Goal: Task Accomplishment & Management: Manage account settings

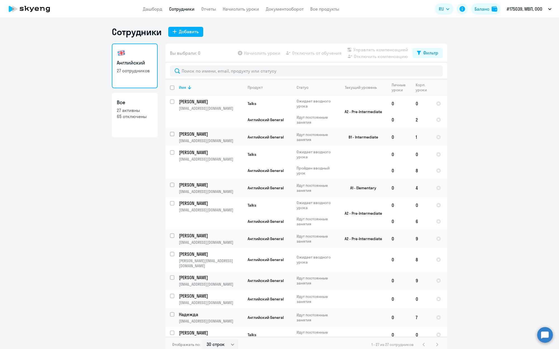
select select "30"
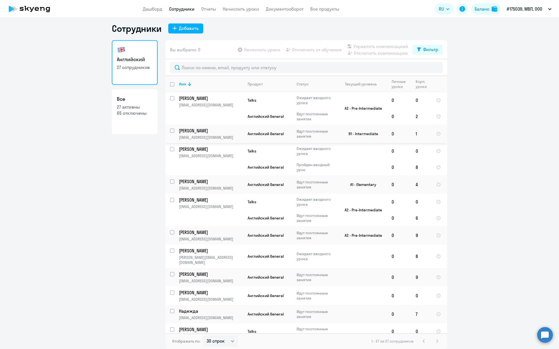
click at [323, 132] on p "Идут постоянные занятия" at bounding box center [316, 134] width 38 height 10
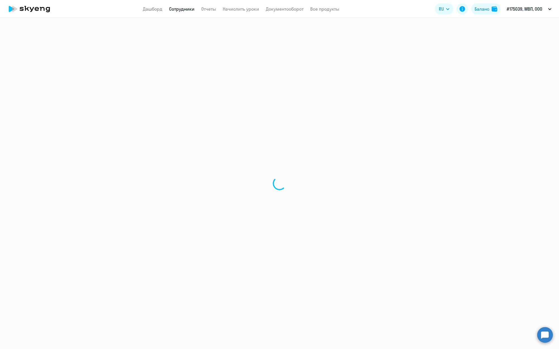
select select "english"
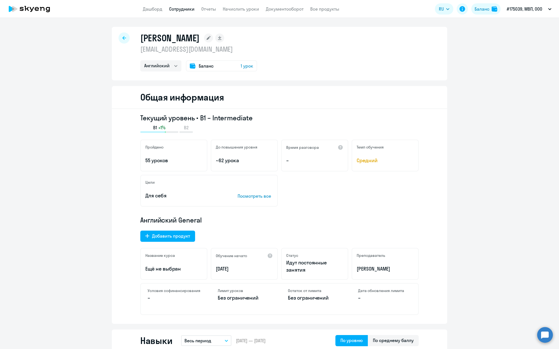
click at [248, 65] on span "1 урок" at bounding box center [247, 66] width 13 height 7
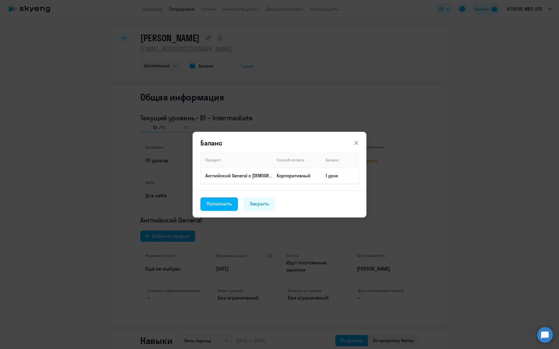
click at [340, 177] on td "1 урок" at bounding box center [339, 176] width 37 height 16
click at [220, 206] on div "Пополнить" at bounding box center [219, 203] width 25 height 7
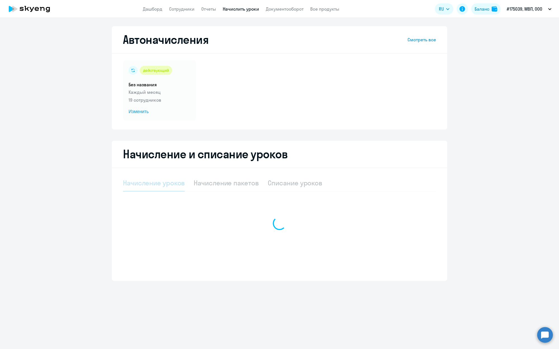
select select "10"
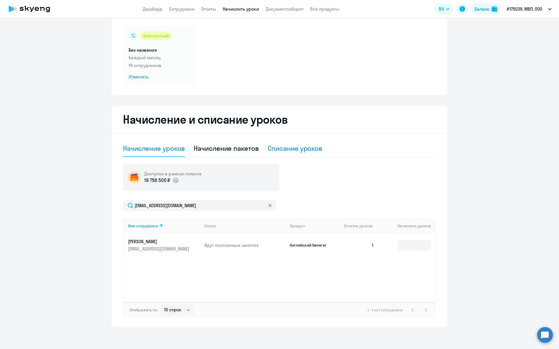
scroll to position [35, 0]
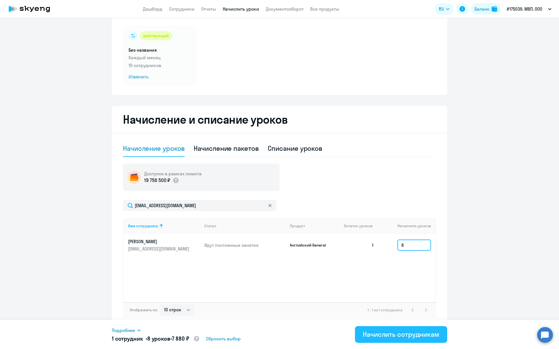
type input "8"
click at [378, 334] on div "Начислить сотрудникам" at bounding box center [401, 334] width 77 height 9
